Goal: Task Accomplishment & Management: Manage account settings

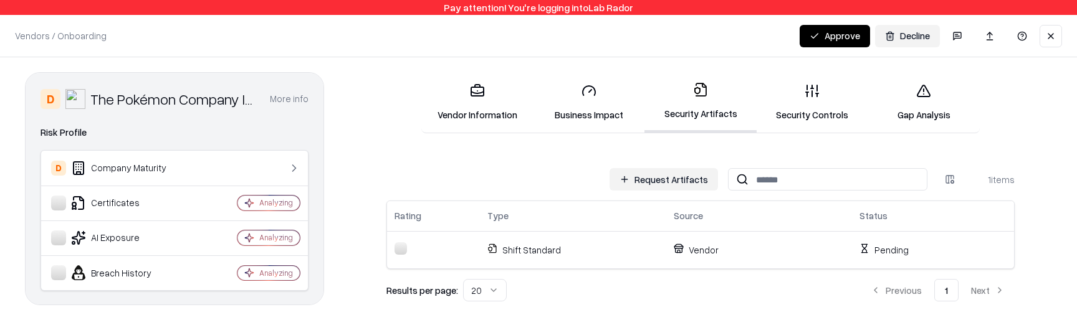
click at [917, 87] on icon at bounding box center [923, 91] width 15 height 15
click at [935, 109] on link "Gap Analysis" at bounding box center [924, 103] width 112 height 58
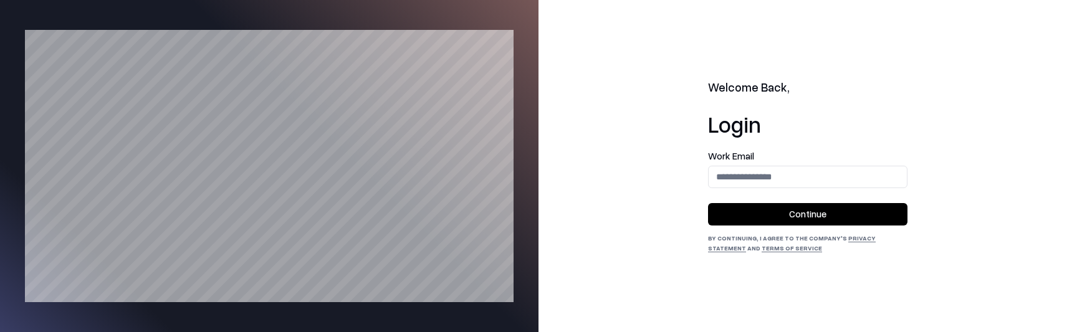
drag, startPoint x: 776, startPoint y: 162, endPoint x: 771, endPoint y: 166, distance: 6.6
click at [776, 162] on div "Work Email" at bounding box center [807, 169] width 199 height 37
click at [765, 172] on input "email" at bounding box center [808, 176] width 198 height 23
type input "**********"
click at [779, 204] on button "Continue" at bounding box center [807, 214] width 199 height 22
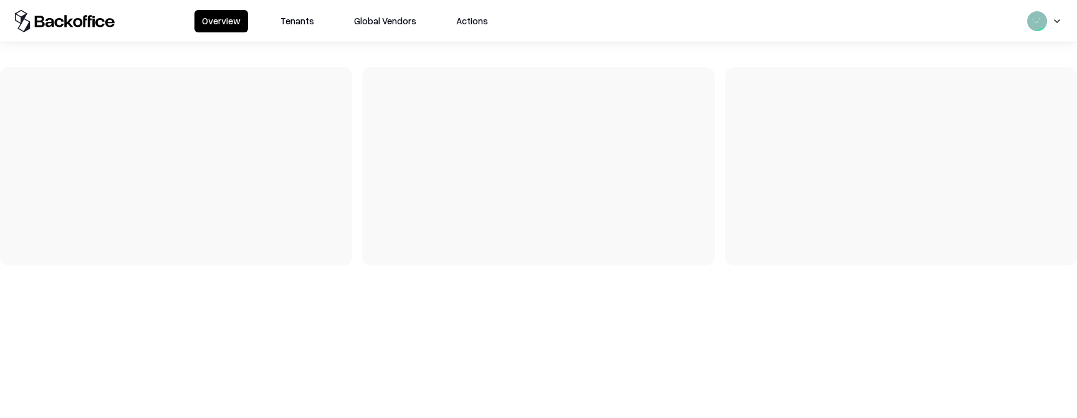
click at [303, 27] on button "Tenants" at bounding box center [297, 21] width 49 height 22
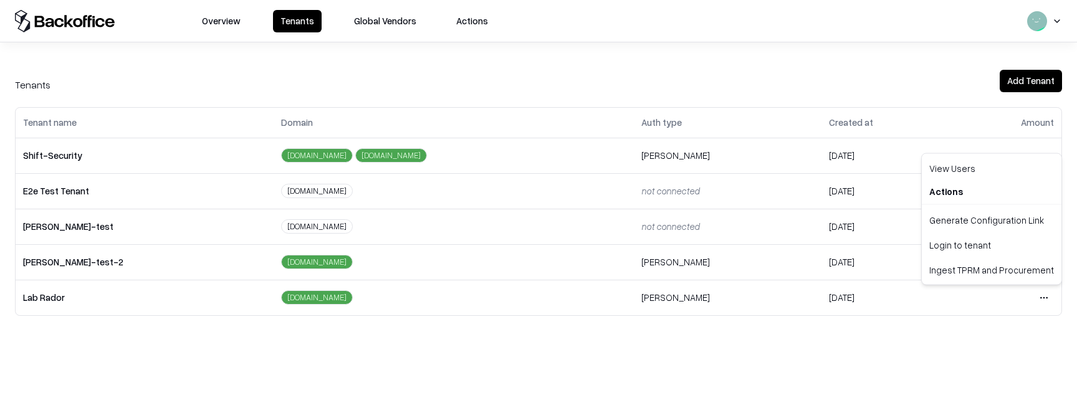
click at [1046, 299] on html "Overview Tenants Global Vendors Actions Tenants Add Tenant Tenant name Domain A…" at bounding box center [538, 209] width 1077 height 418
click at [975, 249] on div "Login to tenant" at bounding box center [991, 244] width 135 height 25
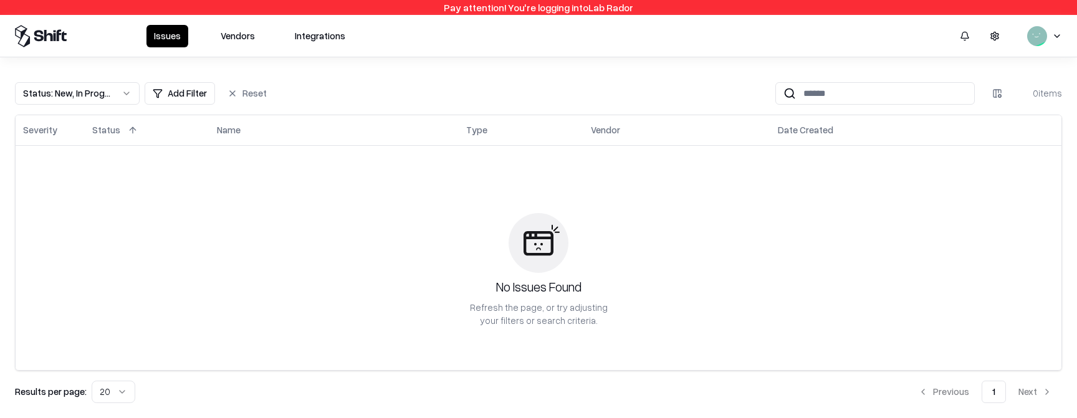
click at [242, 42] on button "Vendors" at bounding box center [237, 36] width 49 height 22
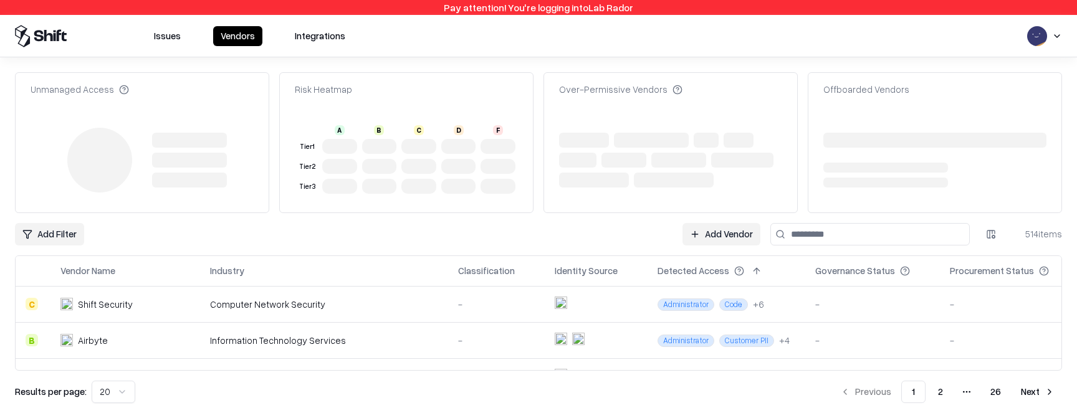
click at [748, 229] on link "Add Vendor" at bounding box center [721, 234] width 78 height 22
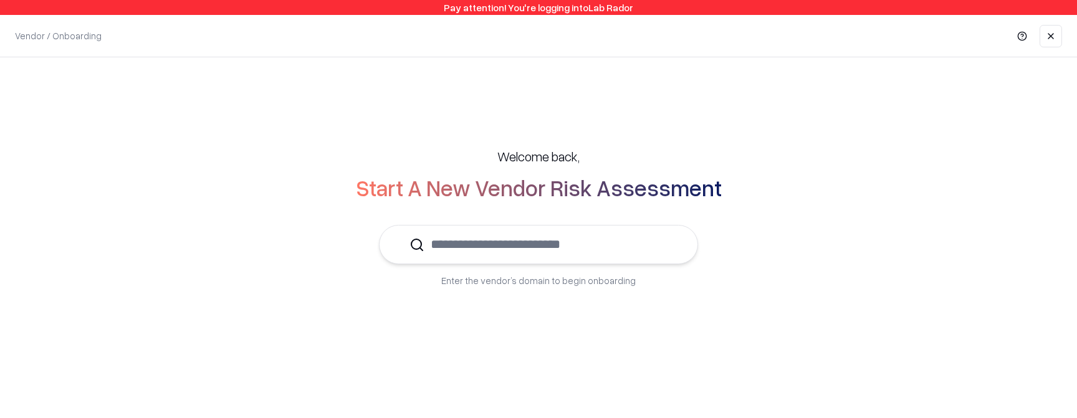
click at [628, 244] on input "text" at bounding box center [545, 245] width 243 height 38
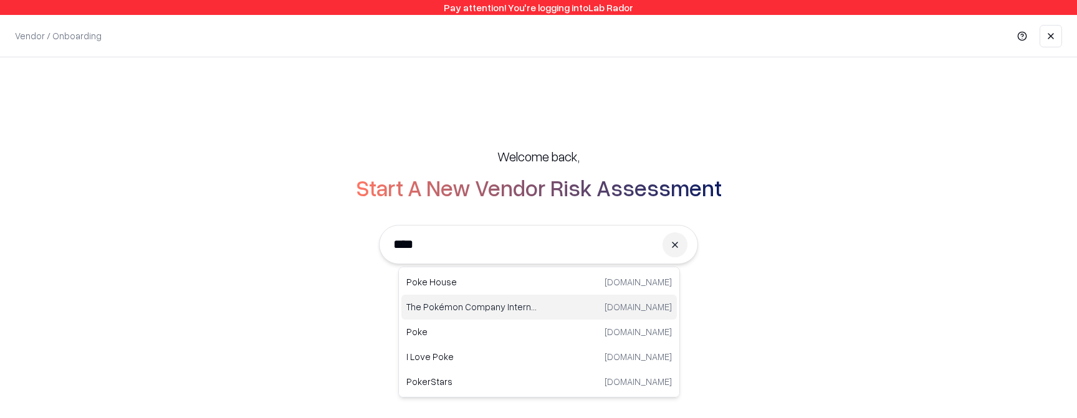
click at [472, 315] on div "The Pokémon Company International pokemon.com" at bounding box center [538, 307] width 275 height 25
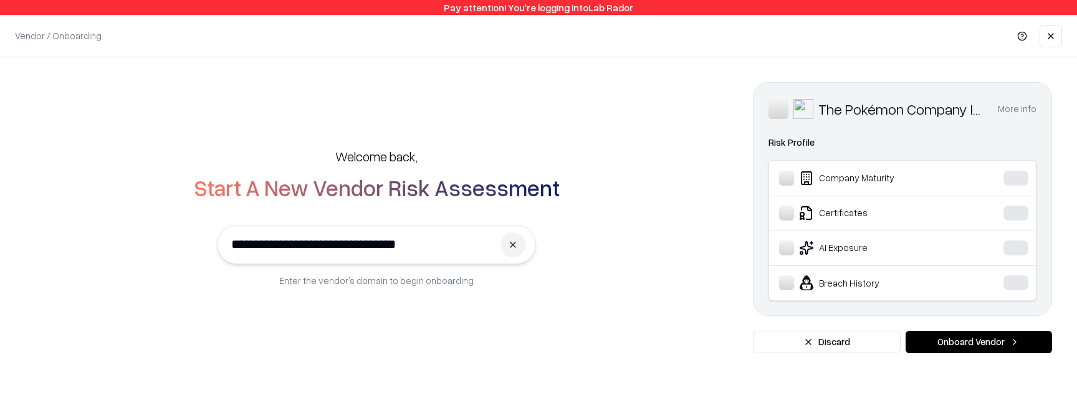
type input "**********"
click at [990, 343] on button "Onboard Vendor" at bounding box center [979, 342] width 146 height 22
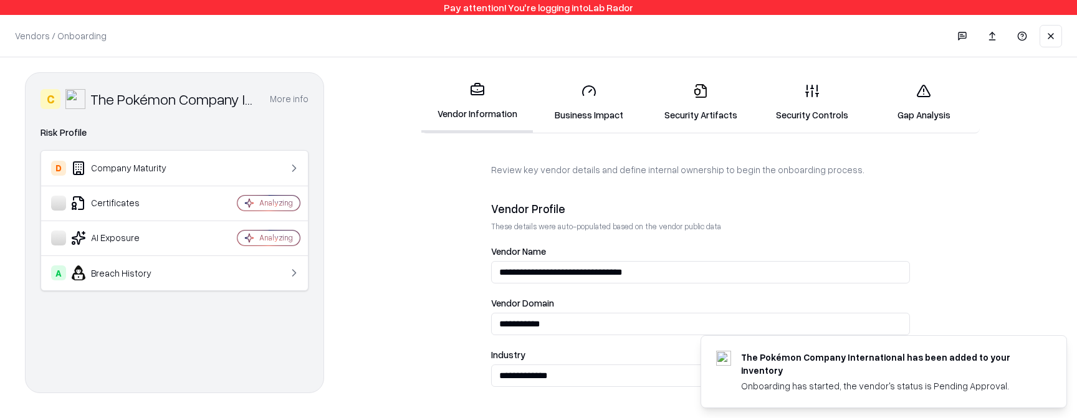
click at [906, 103] on link "Gap Analysis" at bounding box center [924, 103] width 112 height 58
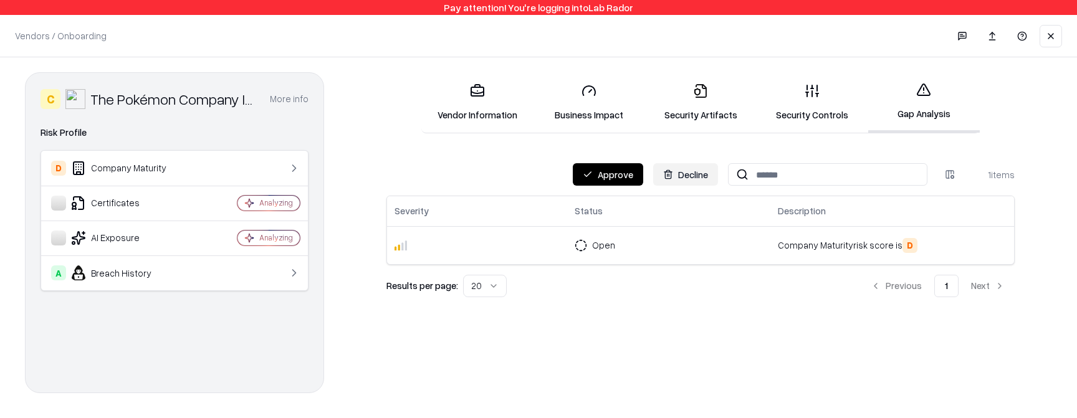
click at [609, 180] on button "Approve" at bounding box center [608, 174] width 70 height 22
click at [697, 176] on button "Decline" at bounding box center [685, 174] width 65 height 22
click at [713, 173] on button "Decline" at bounding box center [685, 174] width 65 height 22
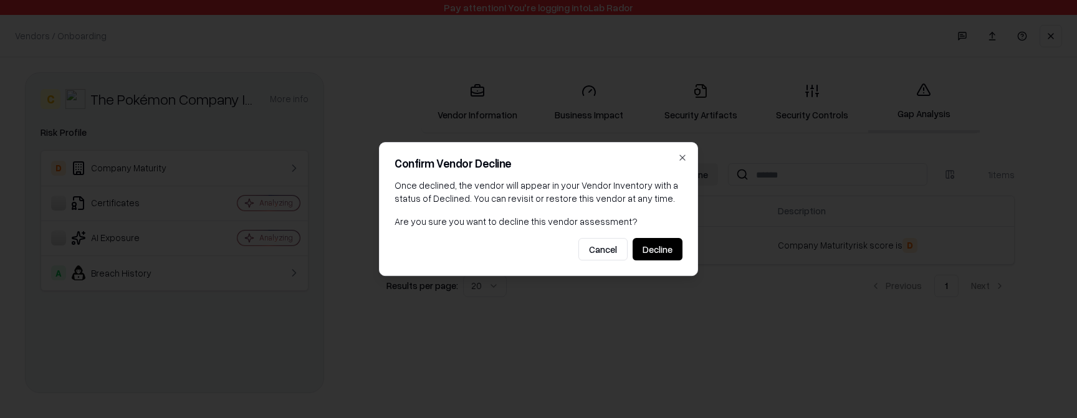
click at [684, 155] on icon "button" at bounding box center [682, 158] width 10 height 10
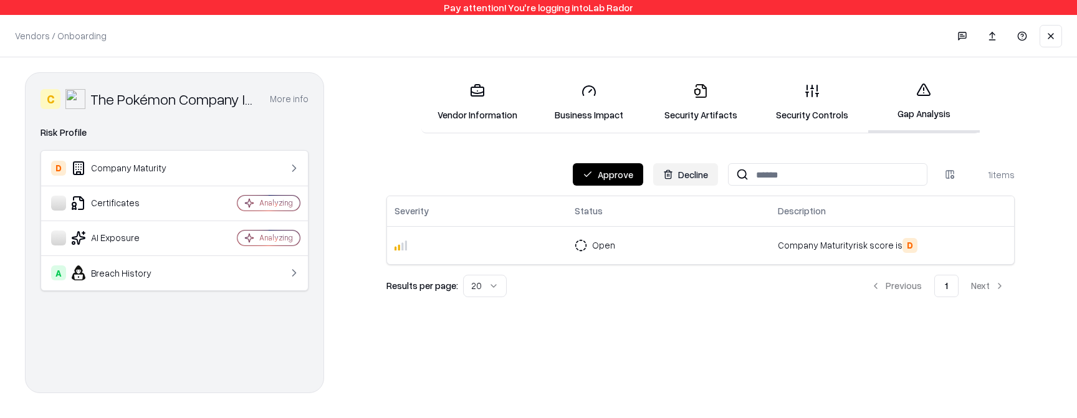
click at [630, 175] on button "Approve" at bounding box center [608, 174] width 70 height 22
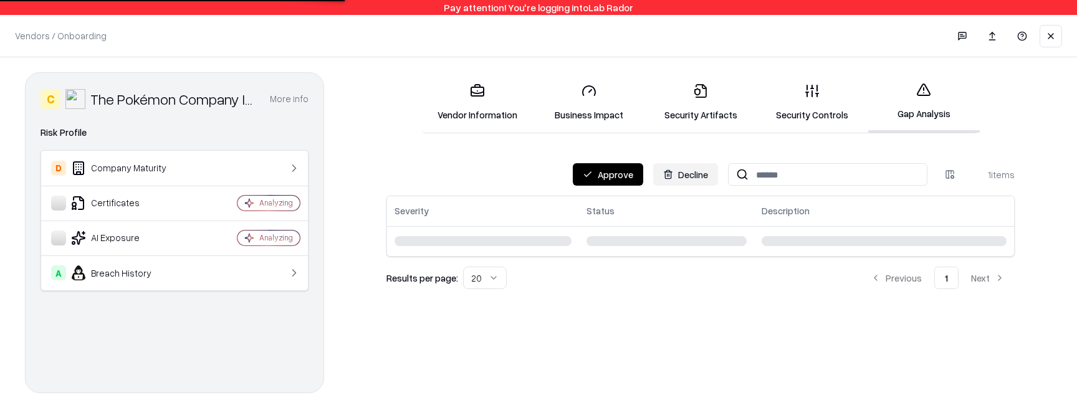
click at [669, 168] on button "Decline" at bounding box center [685, 174] width 65 height 22
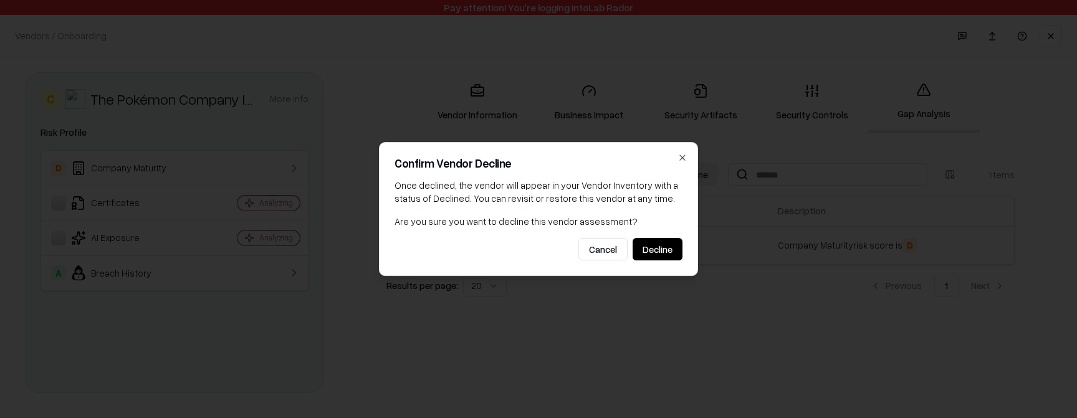
click at [613, 251] on button "Cancel" at bounding box center [602, 249] width 49 height 22
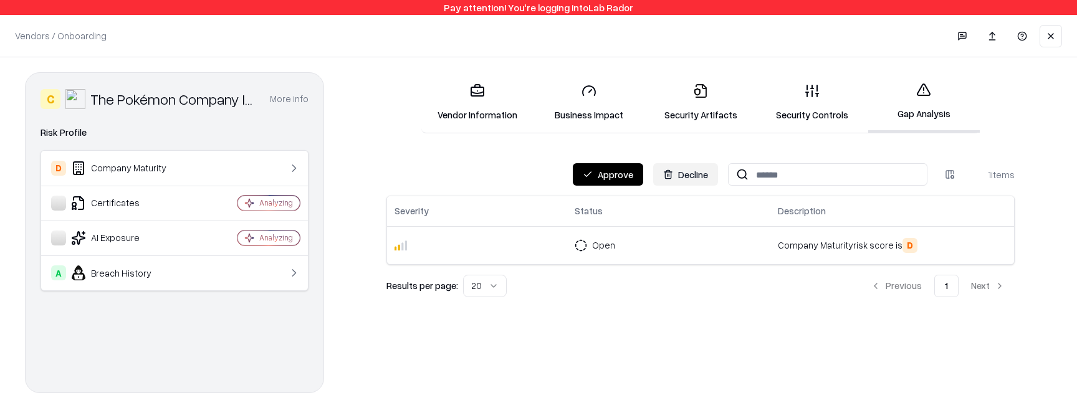
click at [606, 178] on button "Approve" at bounding box center [608, 174] width 70 height 22
click at [584, 175] on button "Approve" at bounding box center [608, 174] width 70 height 22
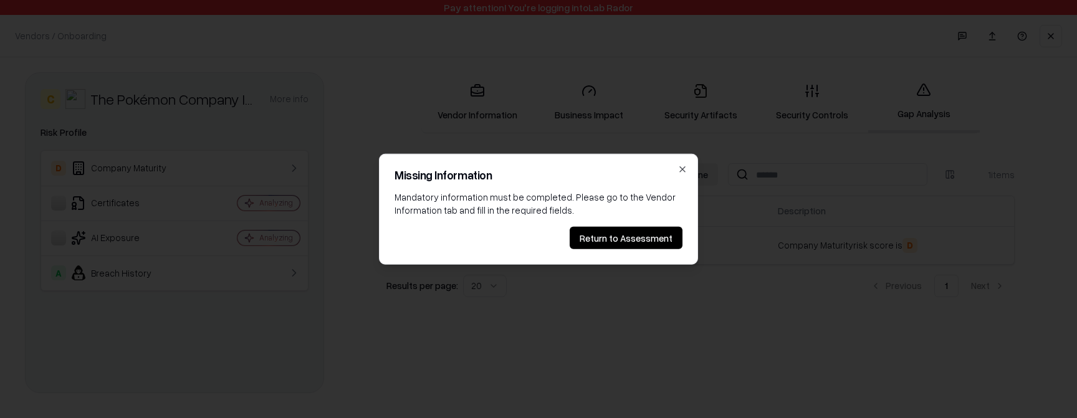
click at [681, 166] on icon "button" at bounding box center [682, 169] width 10 height 10
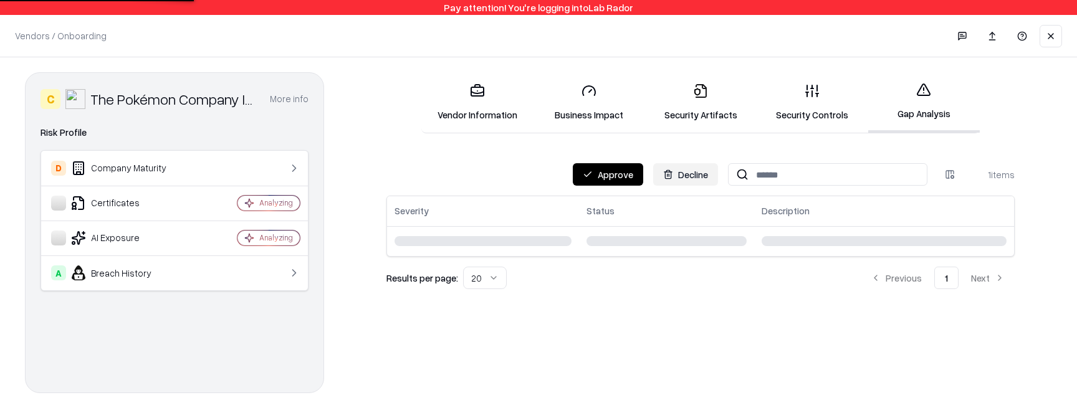
click at [665, 179] on button "Decline" at bounding box center [685, 174] width 65 height 22
click at [690, 173] on button "Decline" at bounding box center [685, 174] width 65 height 22
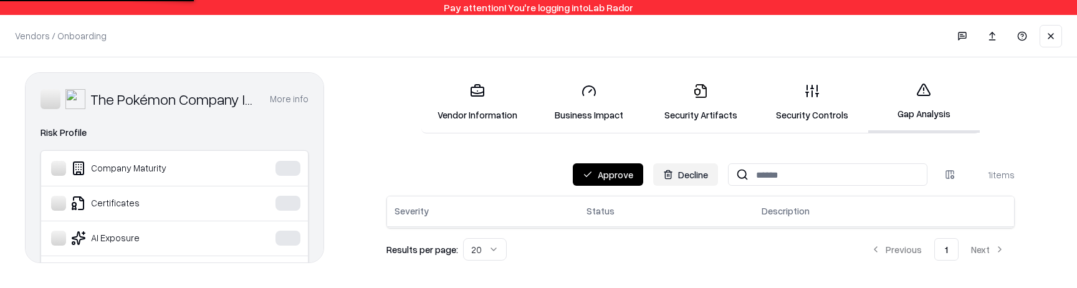
click at [691, 174] on button "Decline" at bounding box center [685, 174] width 65 height 22
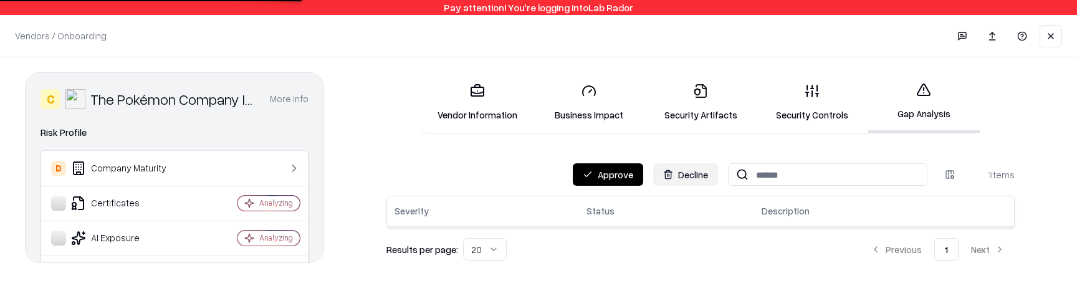
click at [682, 175] on button "Decline" at bounding box center [685, 174] width 65 height 22
click at [702, 180] on button "Decline" at bounding box center [685, 174] width 65 height 22
